Goal: Task Accomplishment & Management: Use online tool/utility

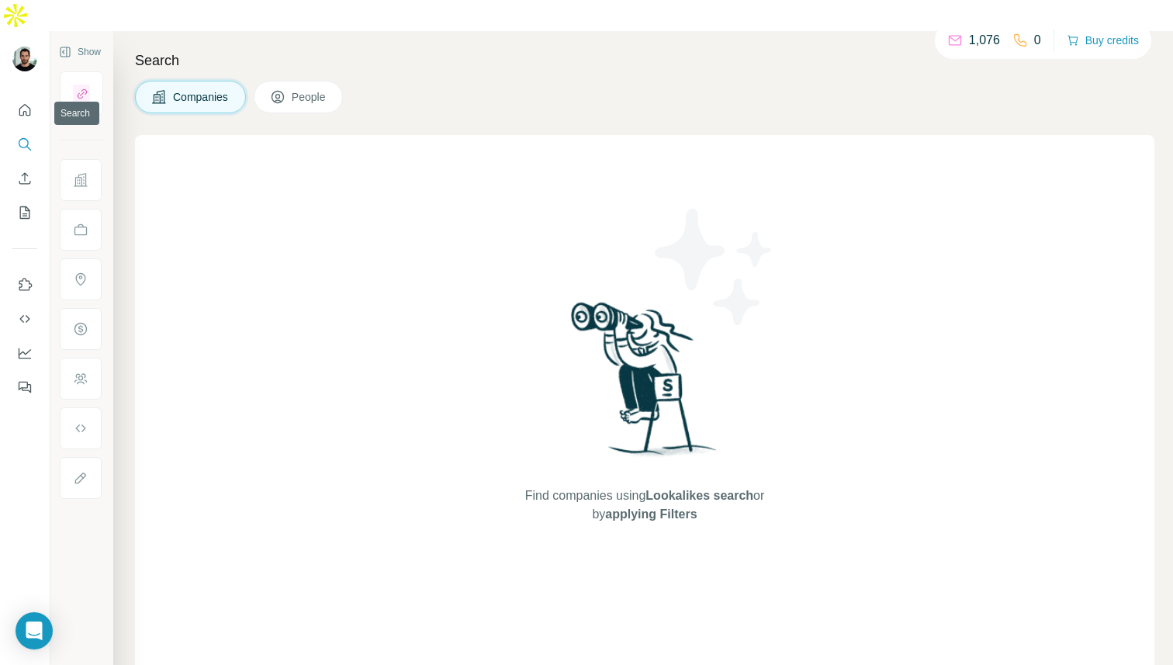
click at [25, 137] on icon "Search" at bounding box center [25, 145] width 16 height 16
click at [23, 137] on icon "Search" at bounding box center [25, 145] width 16 height 16
click at [32, 96] on button "Quick start" at bounding box center [24, 110] width 25 height 28
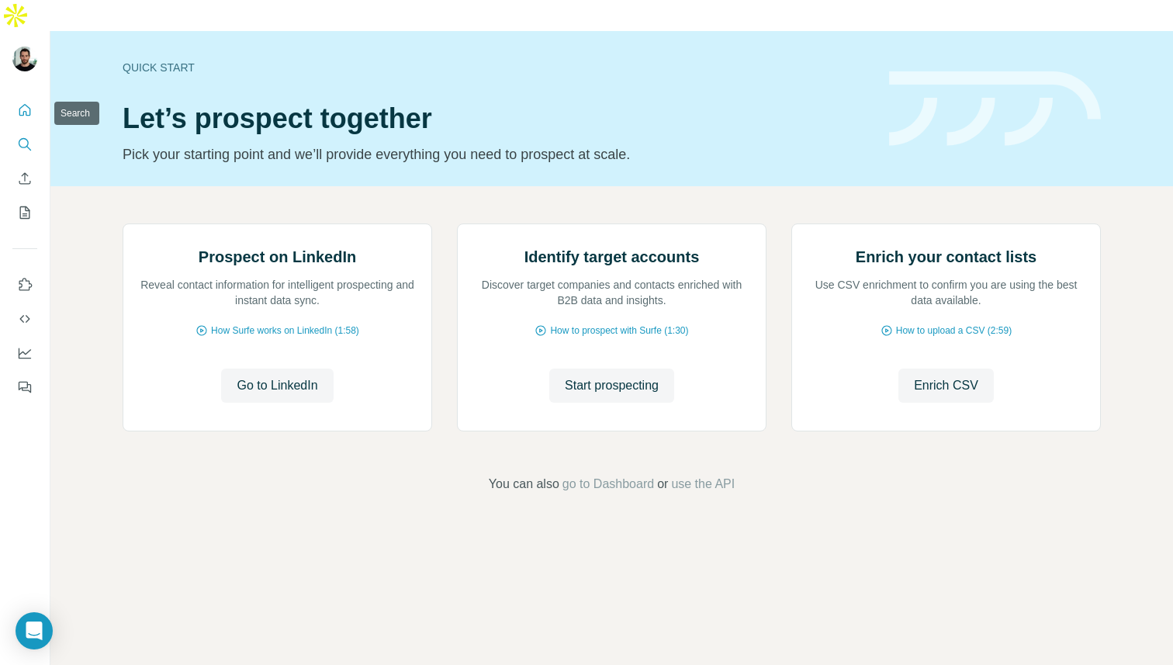
click at [26, 137] on icon "Search" at bounding box center [25, 145] width 16 height 16
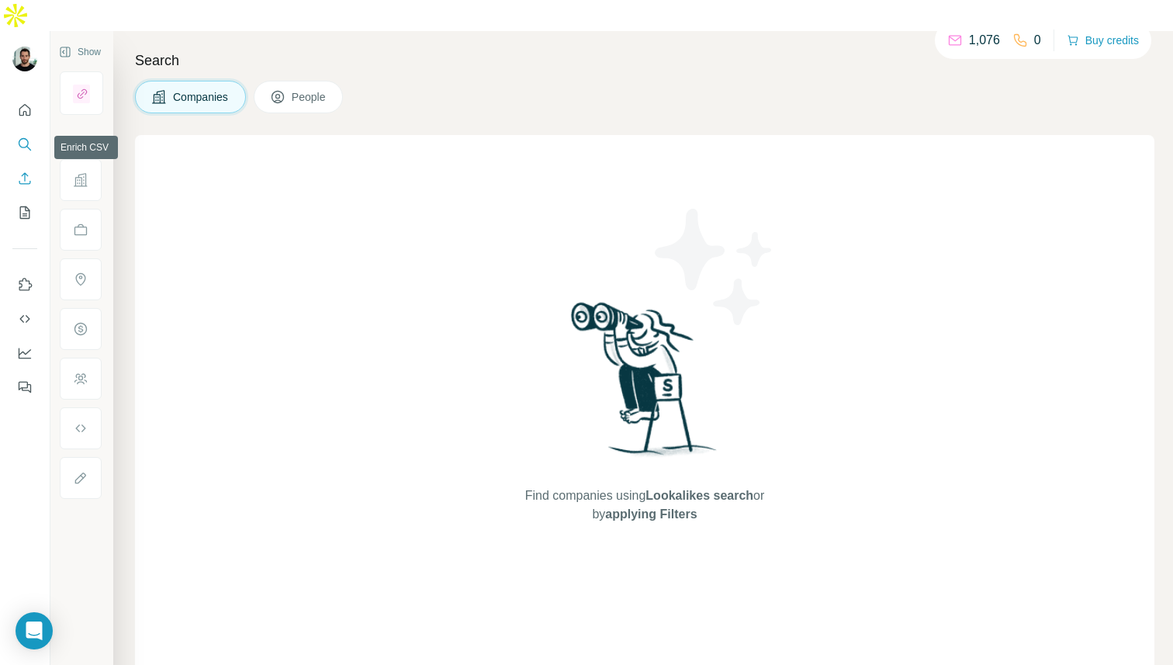
click at [26, 165] on button "Enrich CSV" at bounding box center [24, 179] width 25 height 28
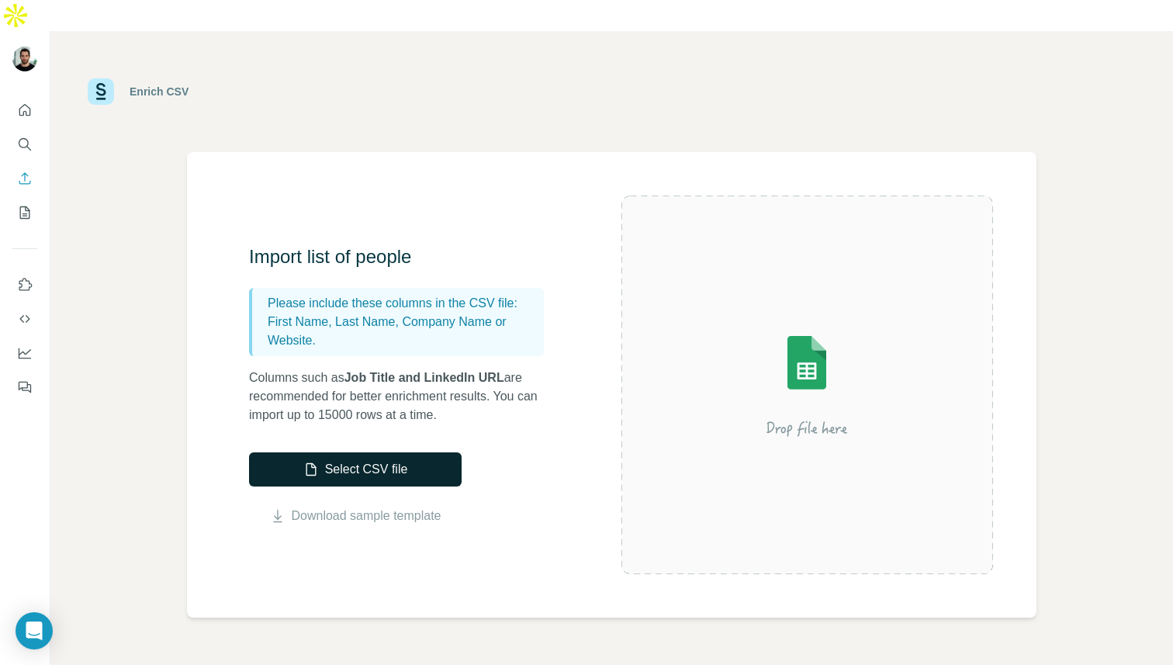
click at [345, 452] on button "Select CSV file" at bounding box center [355, 469] width 213 height 34
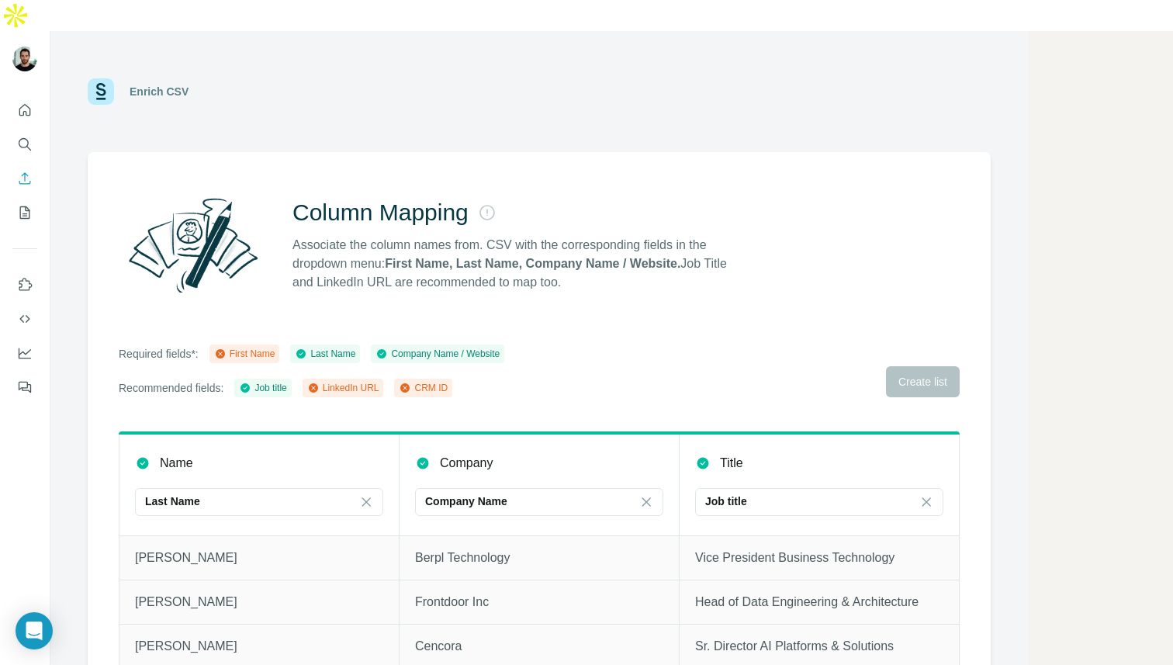
scroll to position [12, 0]
click at [778, 344] on div "Required fields*: First Name Last Name Company Name / Website Recommended field…" at bounding box center [539, 370] width 841 height 53
click at [927, 344] on div "Required fields*: First Name Last Name Company Name / Website Recommended field…" at bounding box center [539, 370] width 841 height 53
click at [341, 493] on div "Last Name" at bounding box center [250, 501] width 210 height 16
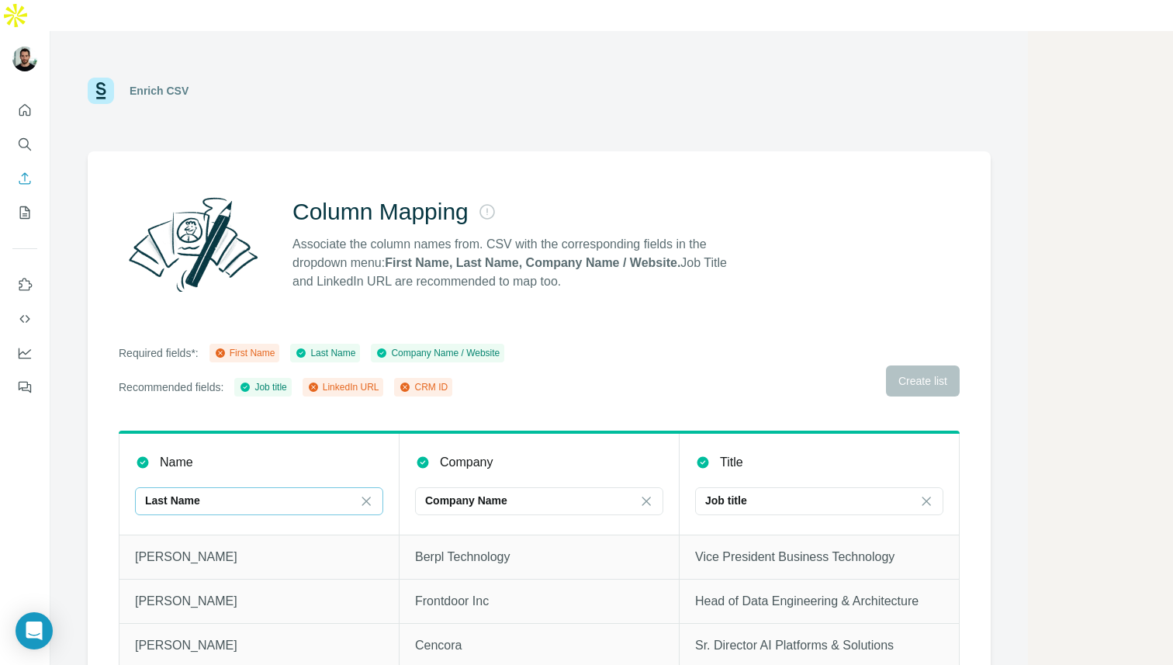
click at [359, 432] on th "Name Last Name" at bounding box center [260, 483] width 280 height 102
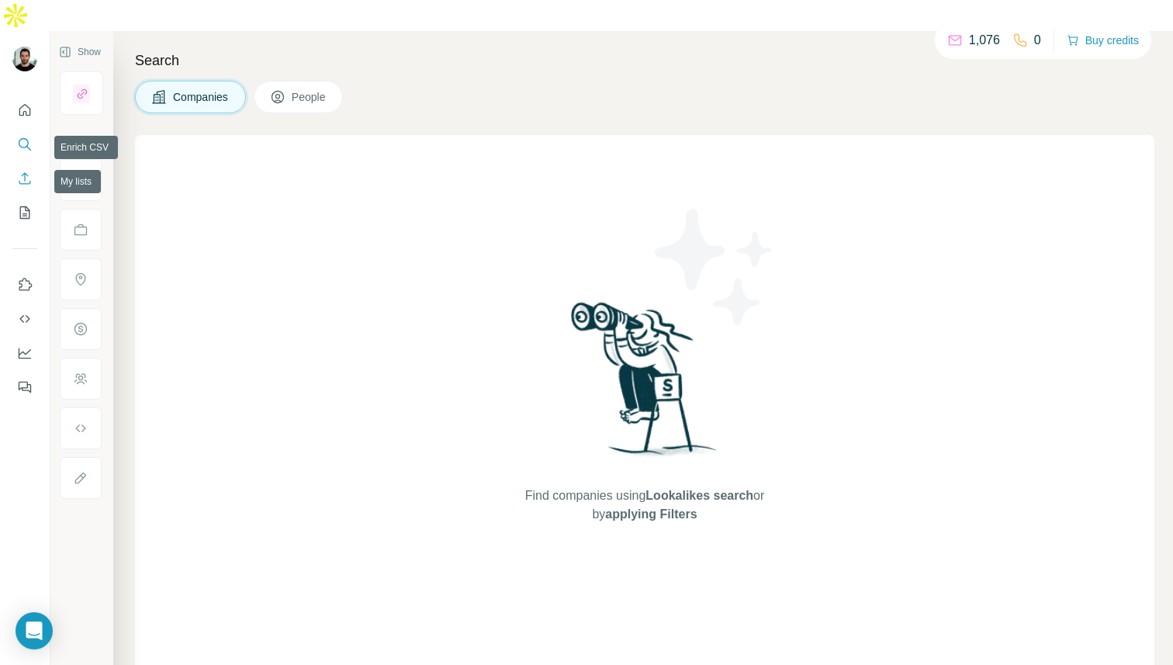
click at [33, 165] on button "Enrich CSV" at bounding box center [24, 179] width 25 height 28
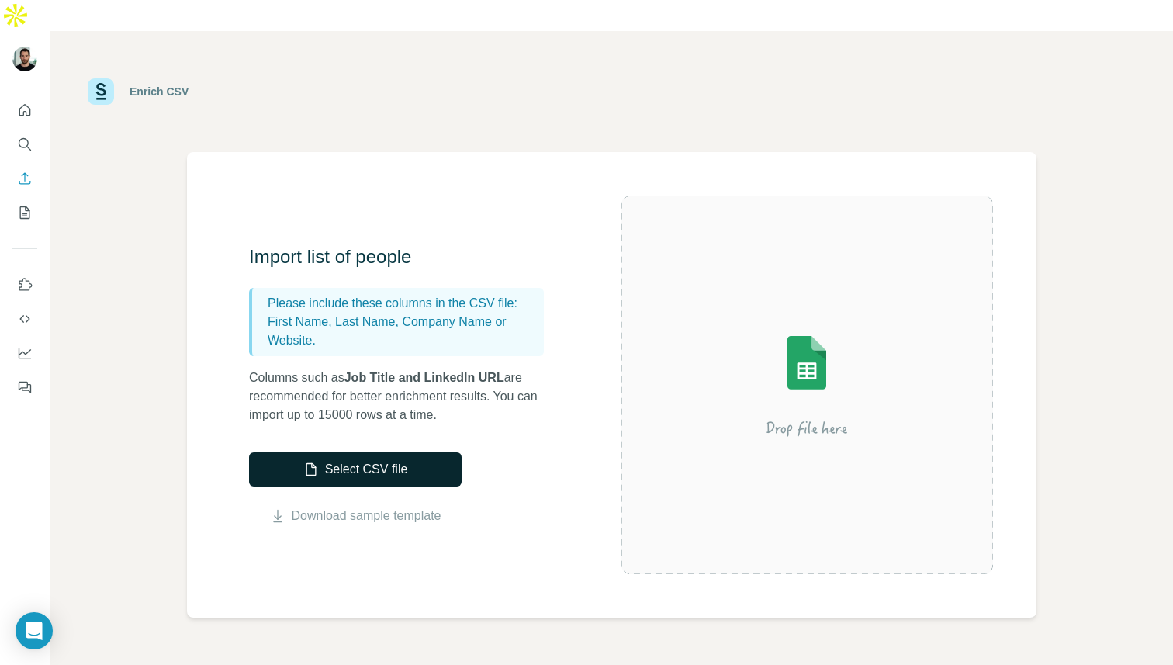
click at [363, 455] on button "Select CSV file" at bounding box center [355, 469] width 213 height 34
click at [329, 416] on div "Import list of people Please include these columns in the CSV file: First Name,…" at bounding box center [435, 384] width 373 height 281
click at [328, 452] on button "Select CSV file" at bounding box center [355, 469] width 213 height 34
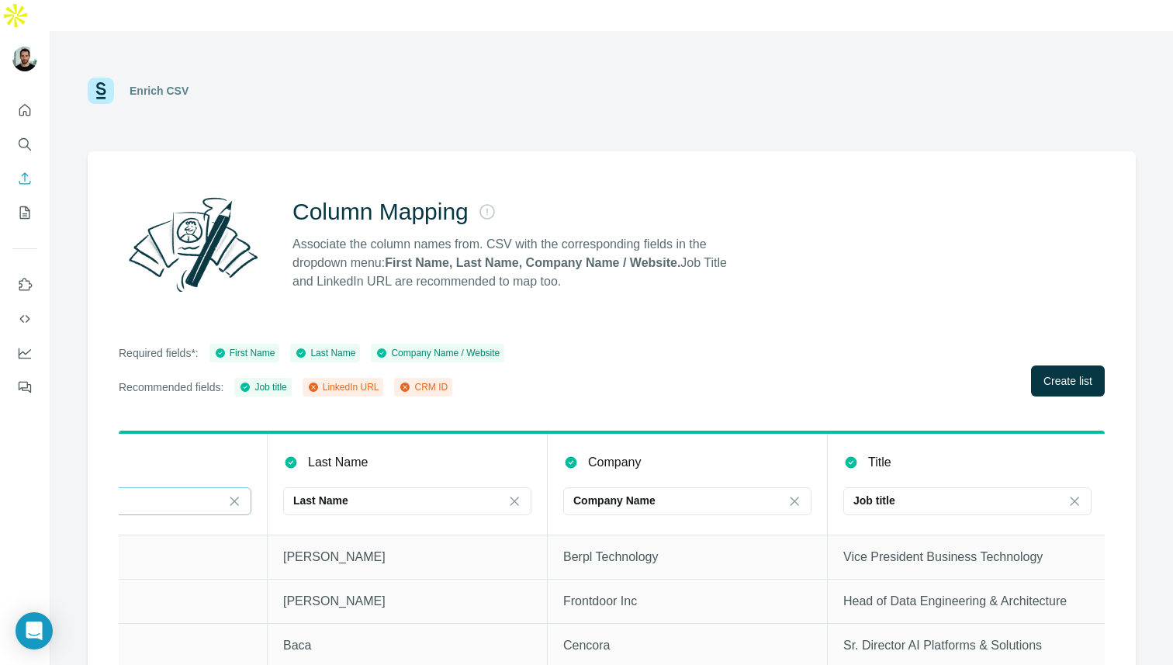
scroll to position [0, 147]
click at [1063, 373] on span "Create list" at bounding box center [1068, 381] width 49 height 16
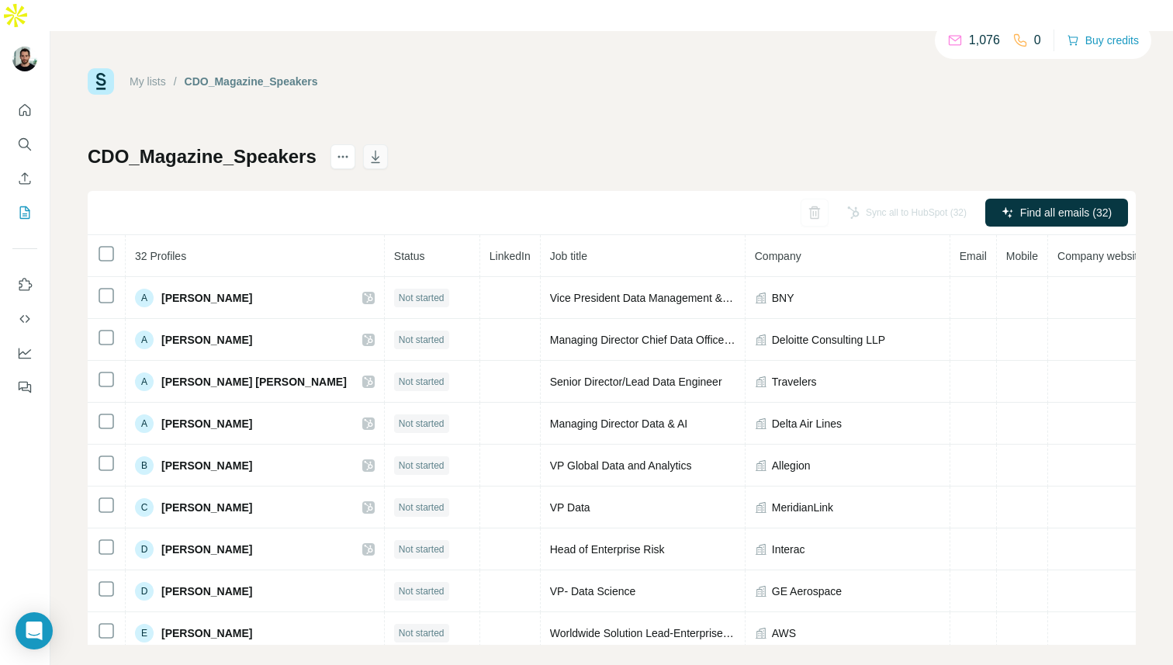
click at [374, 144] on button "button" at bounding box center [375, 156] width 25 height 25
click at [151, 75] on link "My lists" at bounding box center [148, 81] width 36 height 12
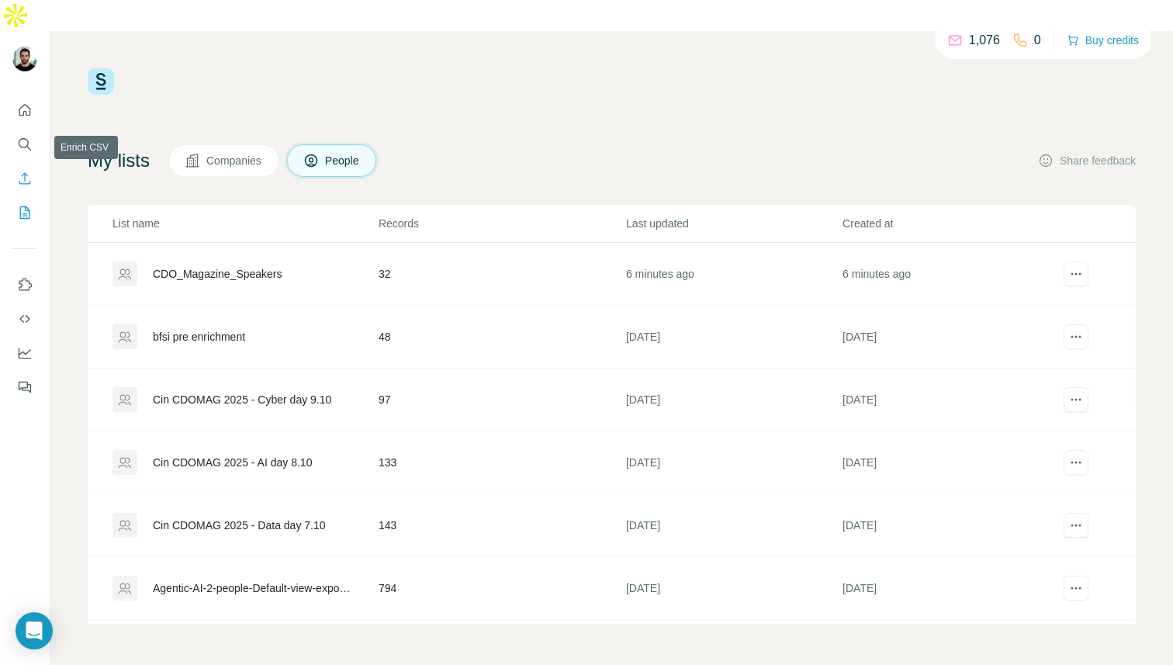
click at [26, 171] on icon "Enrich CSV" at bounding box center [25, 179] width 16 height 16
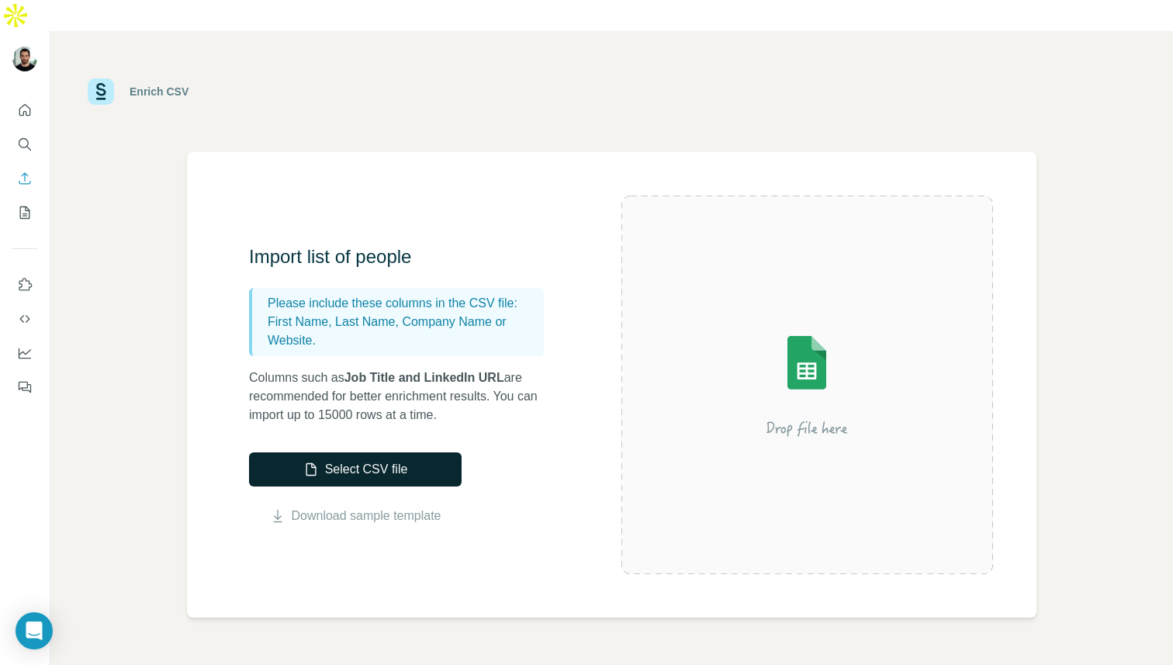
click at [331, 452] on button "Select CSV file" at bounding box center [355, 469] width 213 height 34
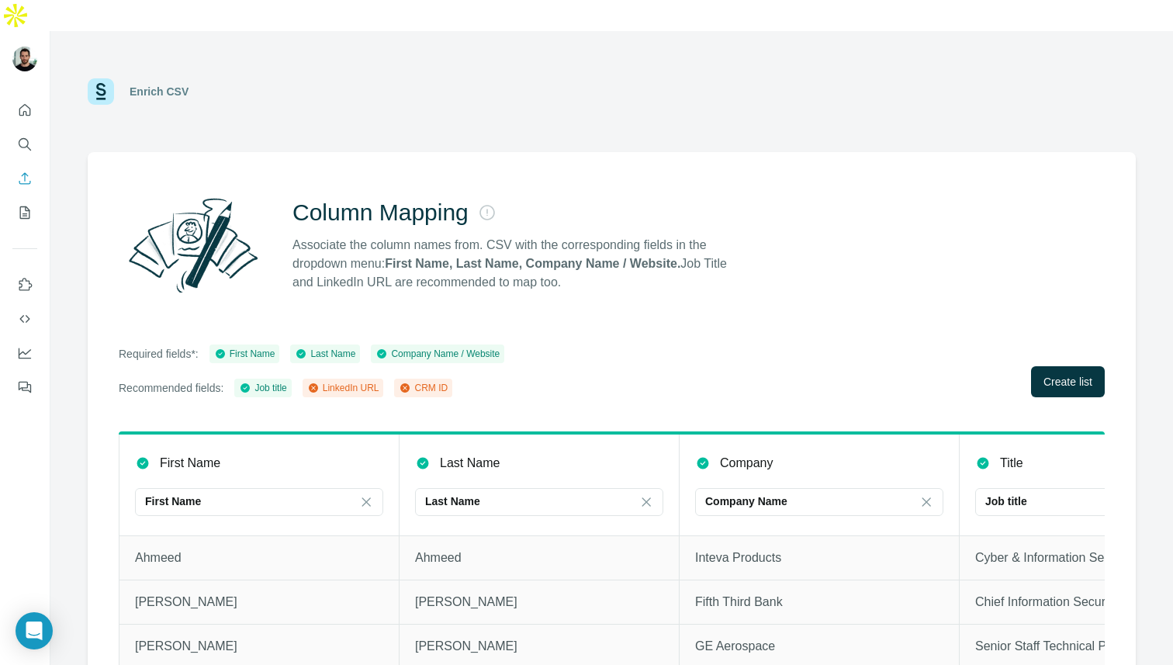
scroll to position [12, 0]
click at [1056, 373] on span "Create list" at bounding box center [1068, 381] width 49 height 16
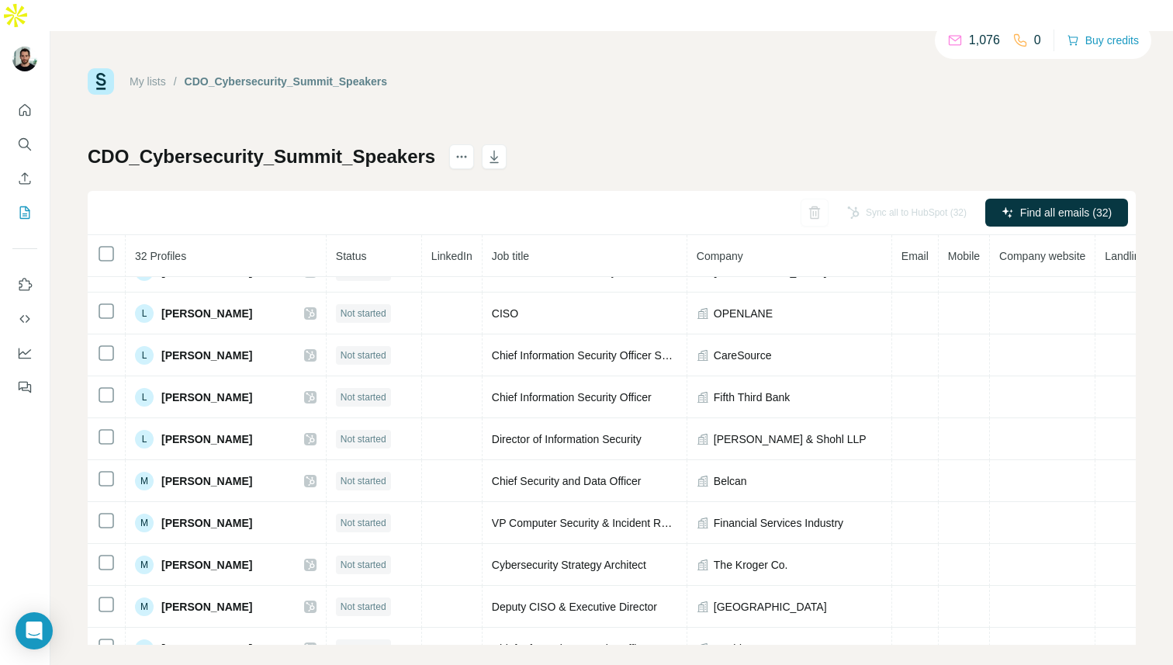
scroll to position [898, 0]
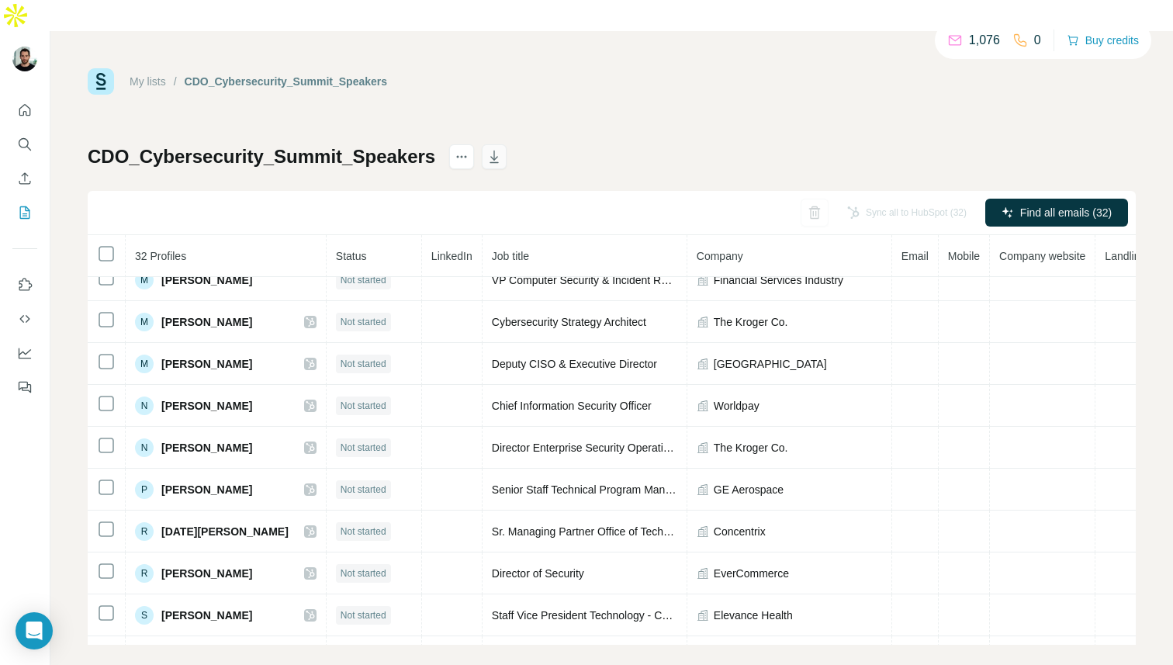
click at [490, 149] on icon "button" at bounding box center [495, 157] width 16 height 16
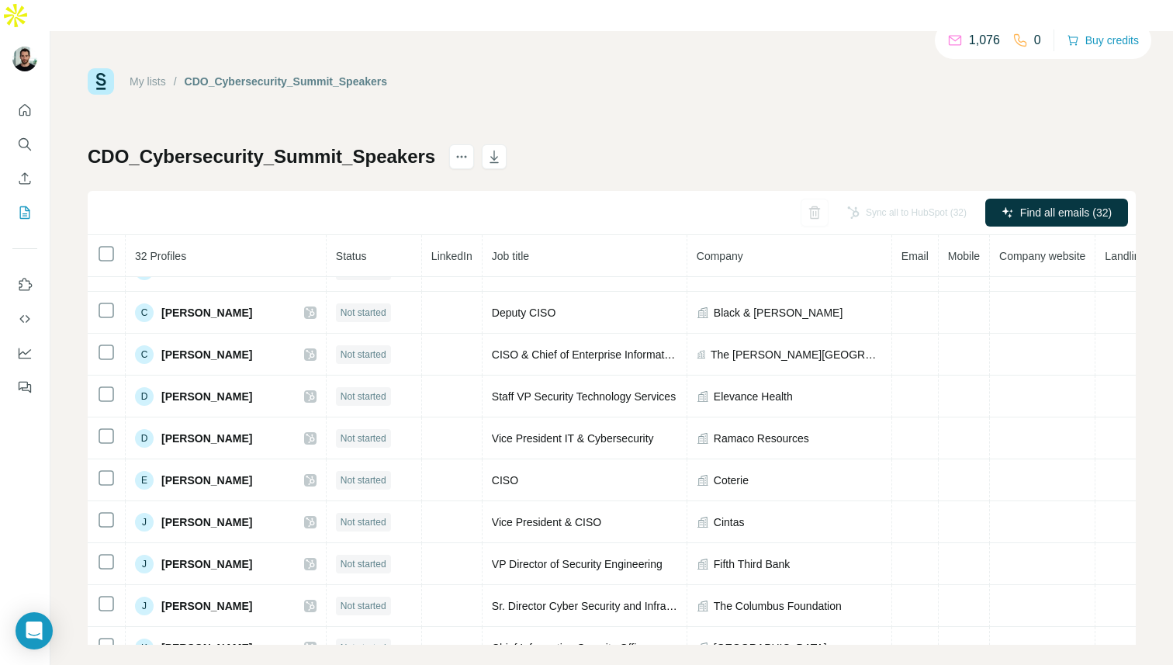
scroll to position [0, 0]
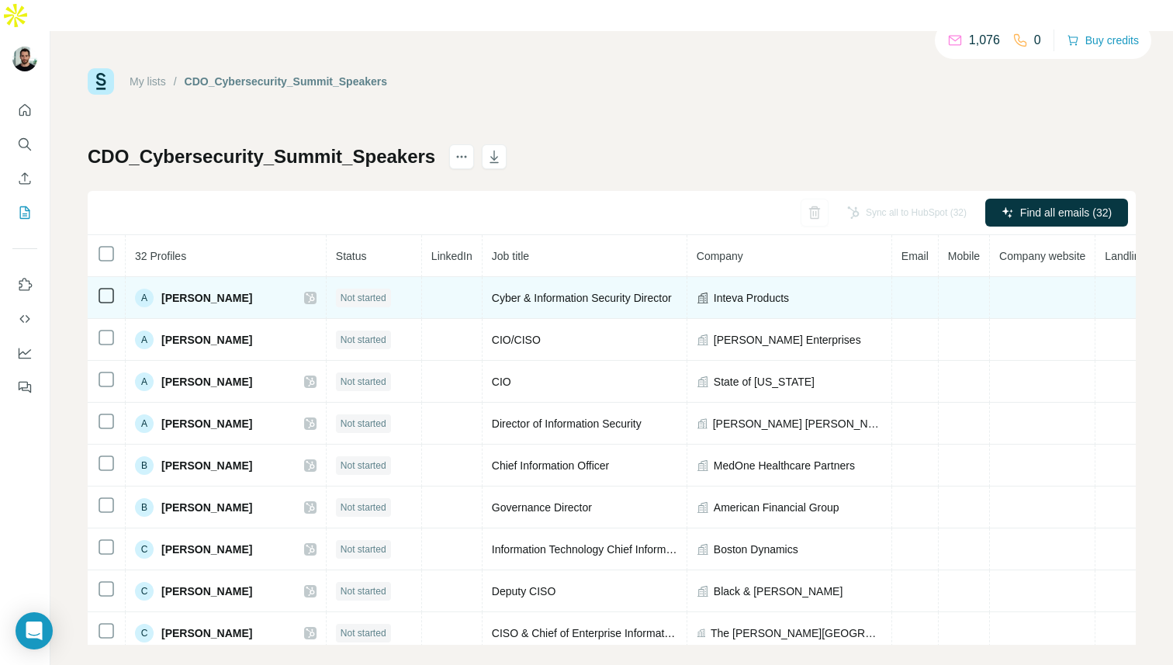
click at [306, 292] on icon at bounding box center [310, 298] width 9 height 12
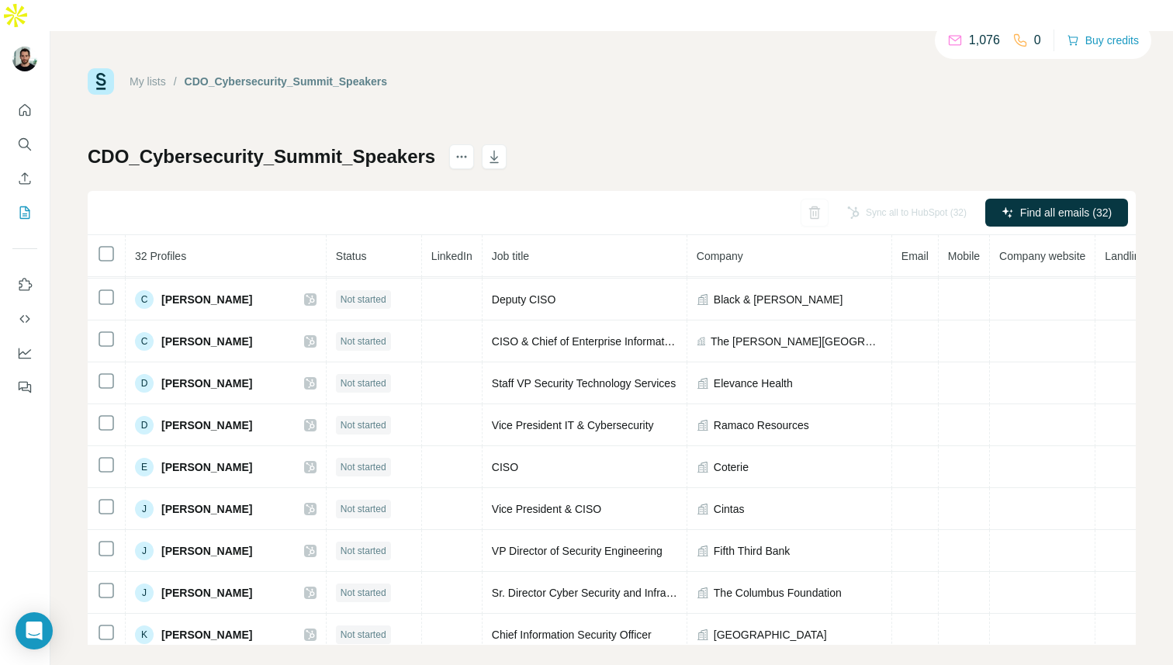
scroll to position [477, 0]
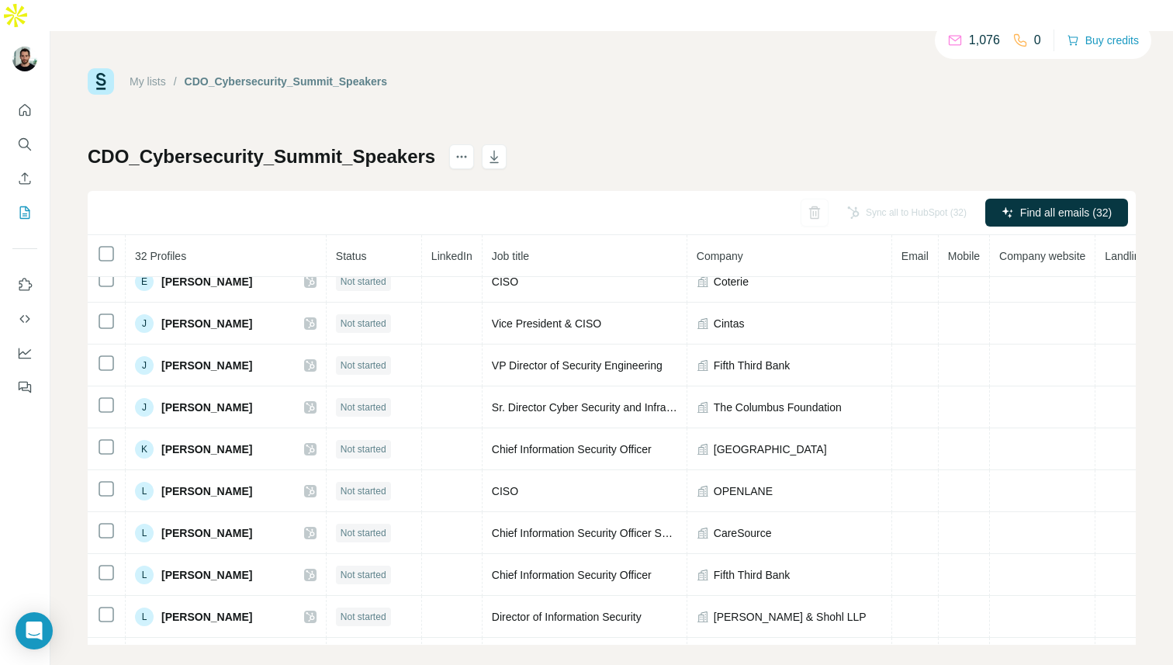
click at [154, 68] on div "My lists / CDO_Cybersecurity_Summit_Speakers" at bounding box center [238, 81] width 300 height 26
click at [32, 171] on icon "Enrich CSV" at bounding box center [25, 179] width 16 height 16
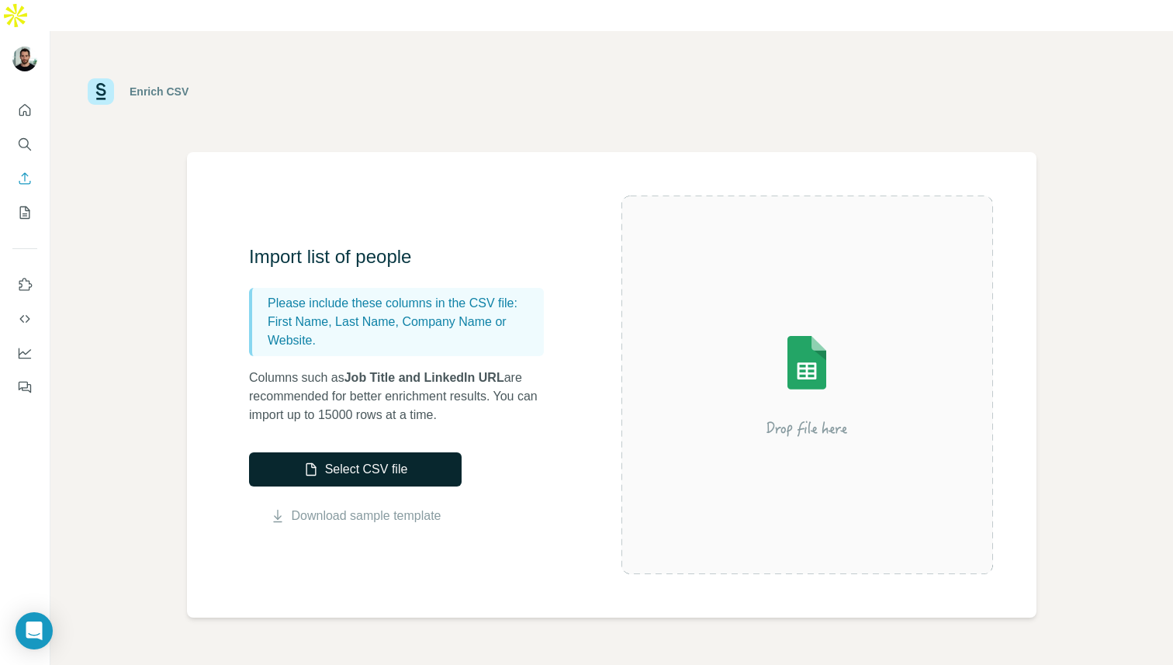
click at [352, 452] on button "Select CSV file" at bounding box center [355, 469] width 213 height 34
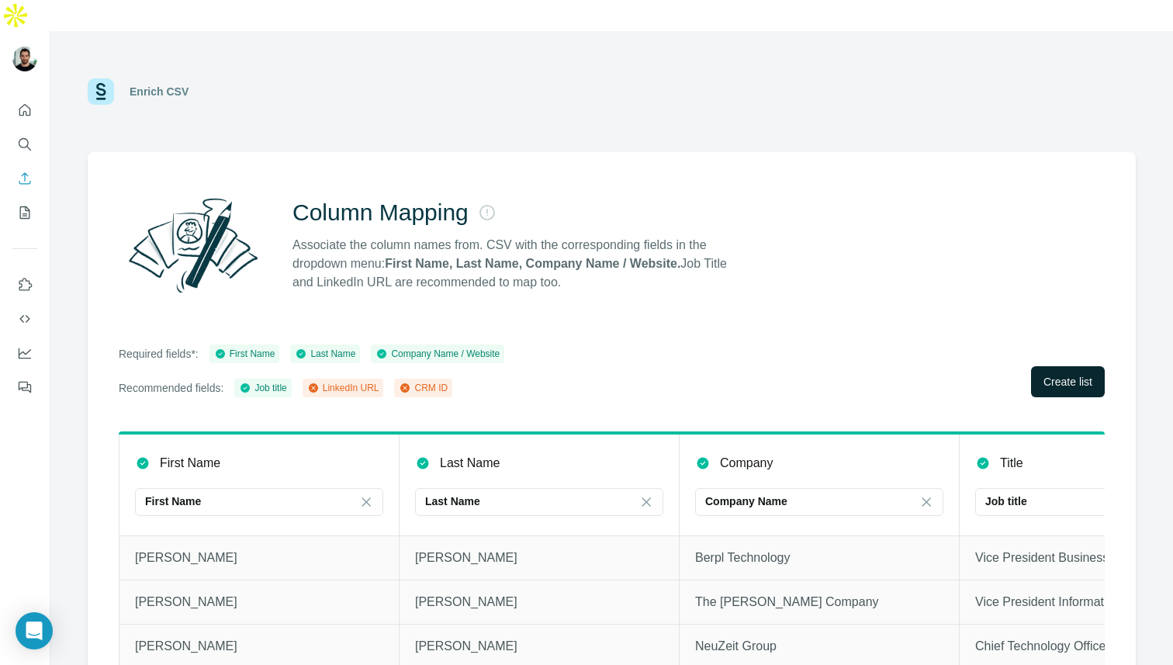
click at [1061, 374] on span "Create list" at bounding box center [1068, 382] width 49 height 16
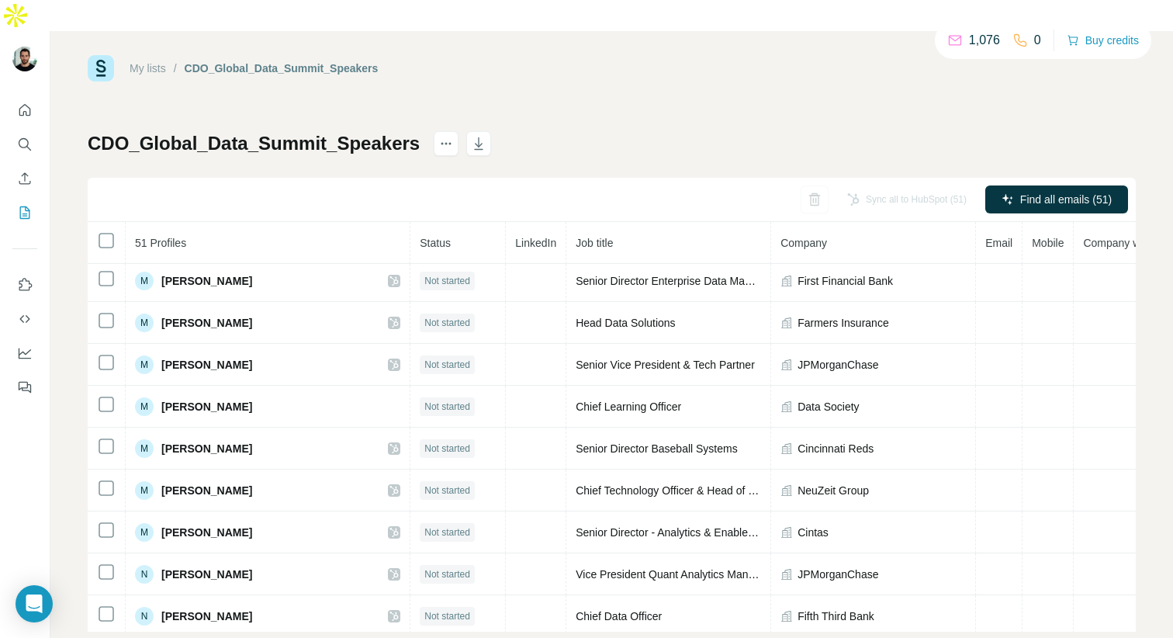
scroll to position [1388, 0]
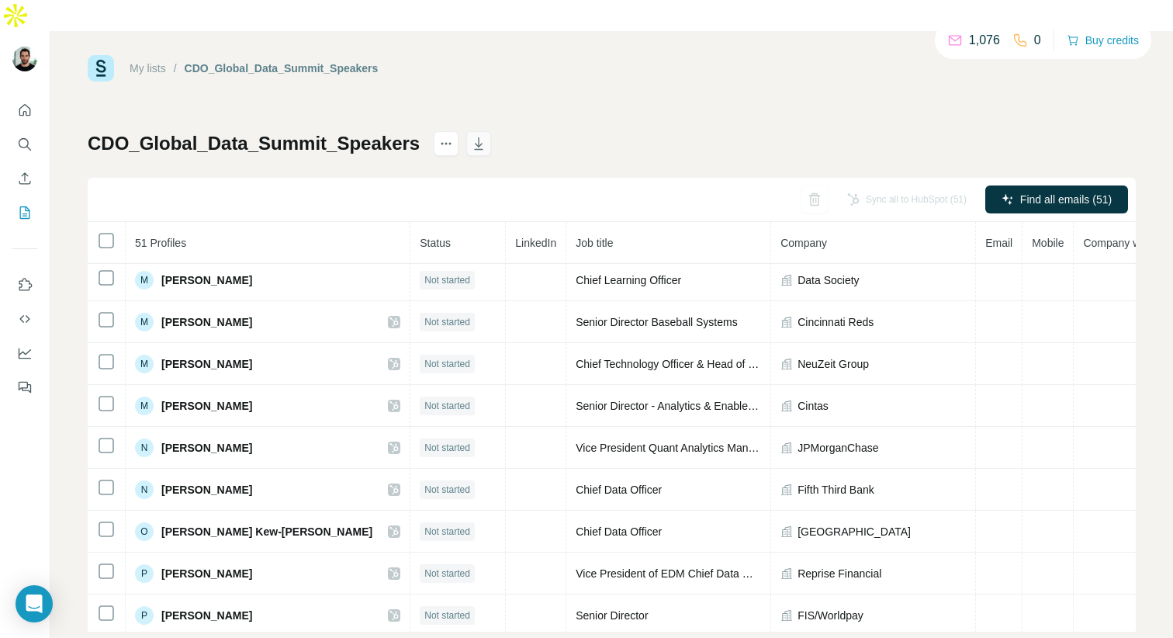
click at [483, 136] on icon "button" at bounding box center [479, 144] width 16 height 16
